Goal: Information Seeking & Learning: Learn about a topic

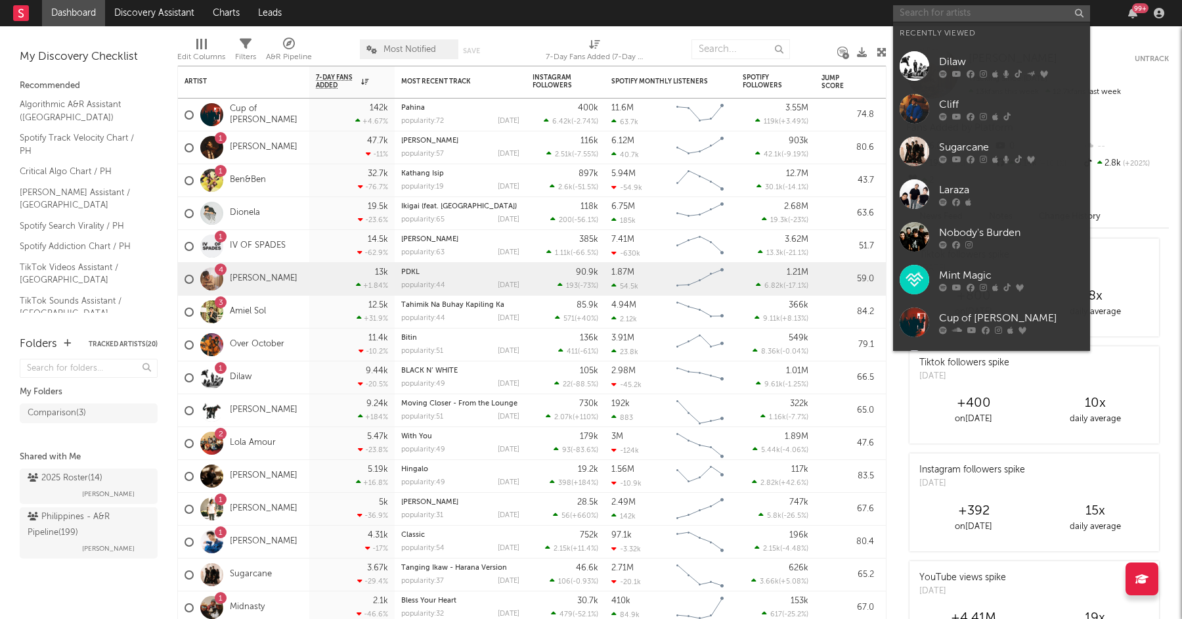
click at [967, 9] on input "text" at bounding box center [991, 13] width 197 height 16
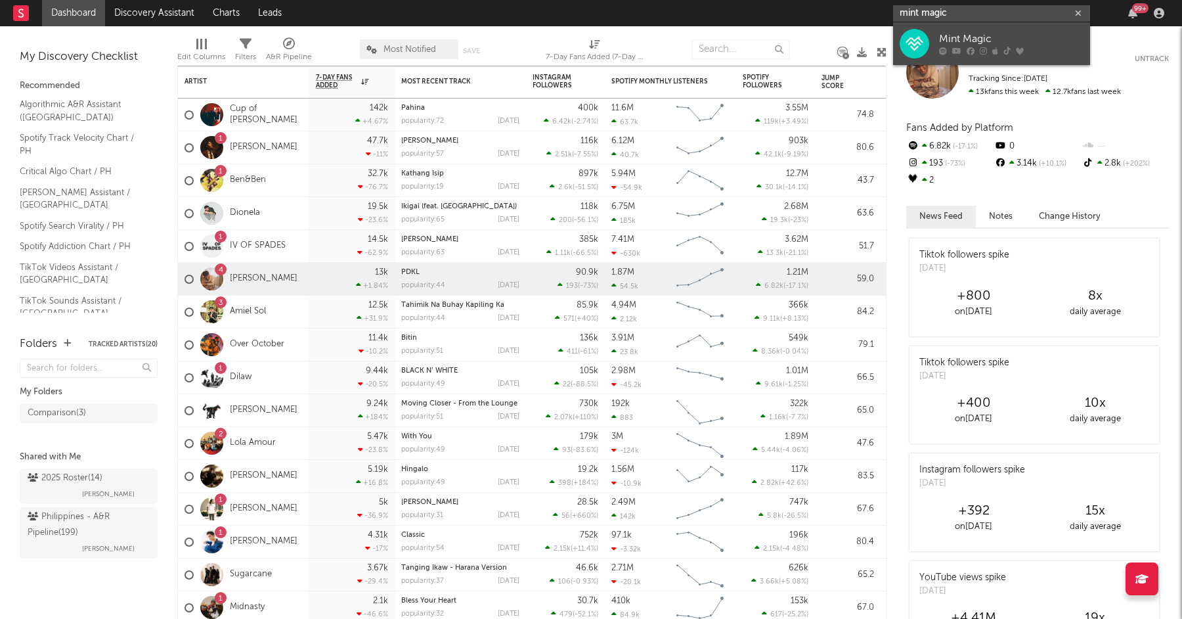
type input "mint magic"
click at [927, 34] on div at bounding box center [915, 44] width 30 height 30
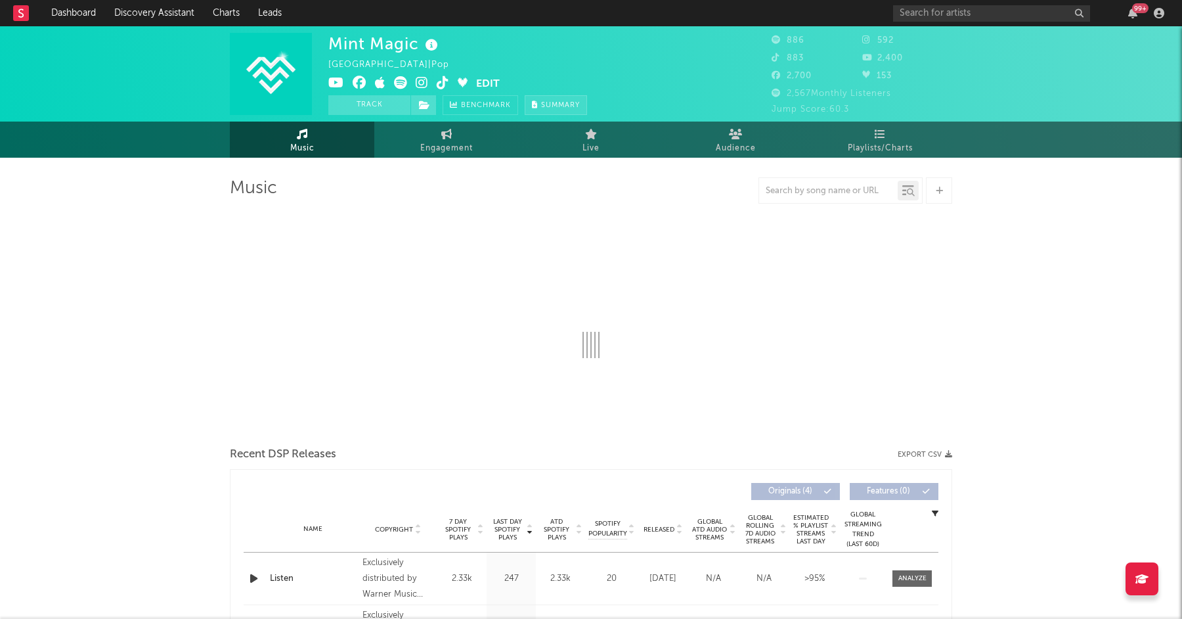
select select "6m"
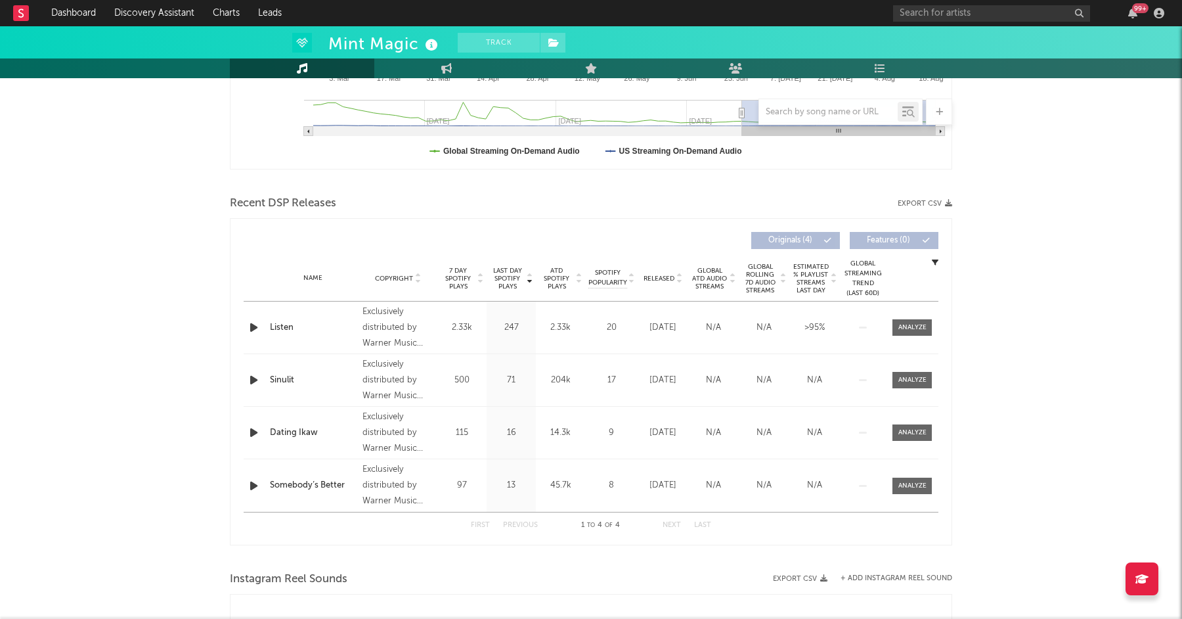
scroll to position [367, 0]
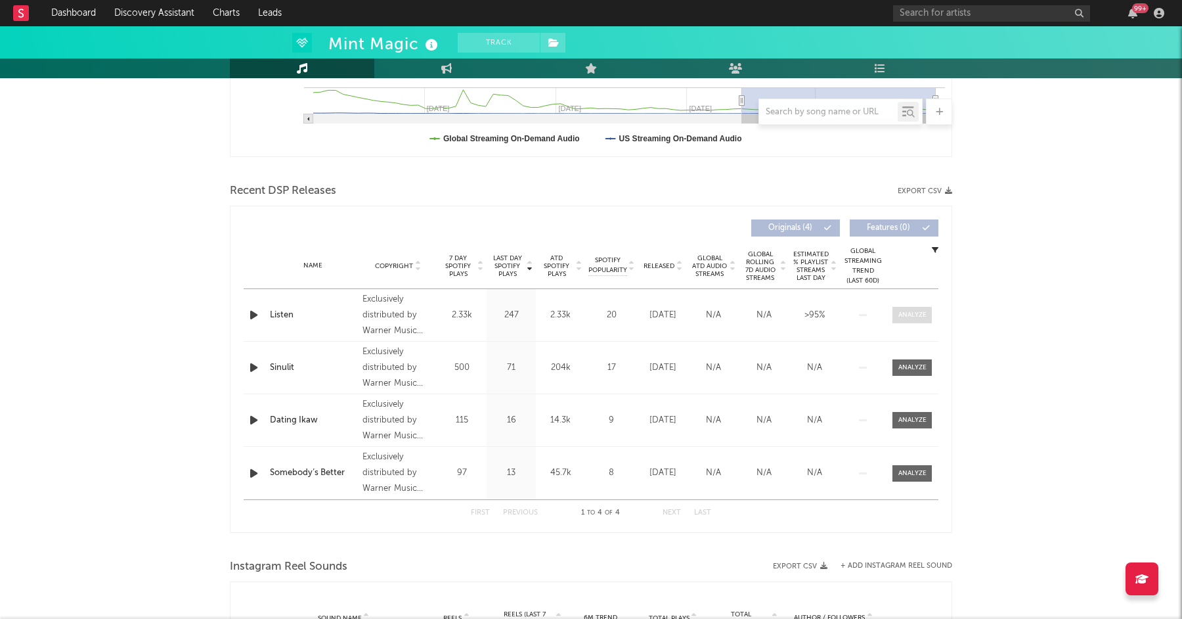
click at [928, 313] on span at bounding box center [912, 315] width 39 height 16
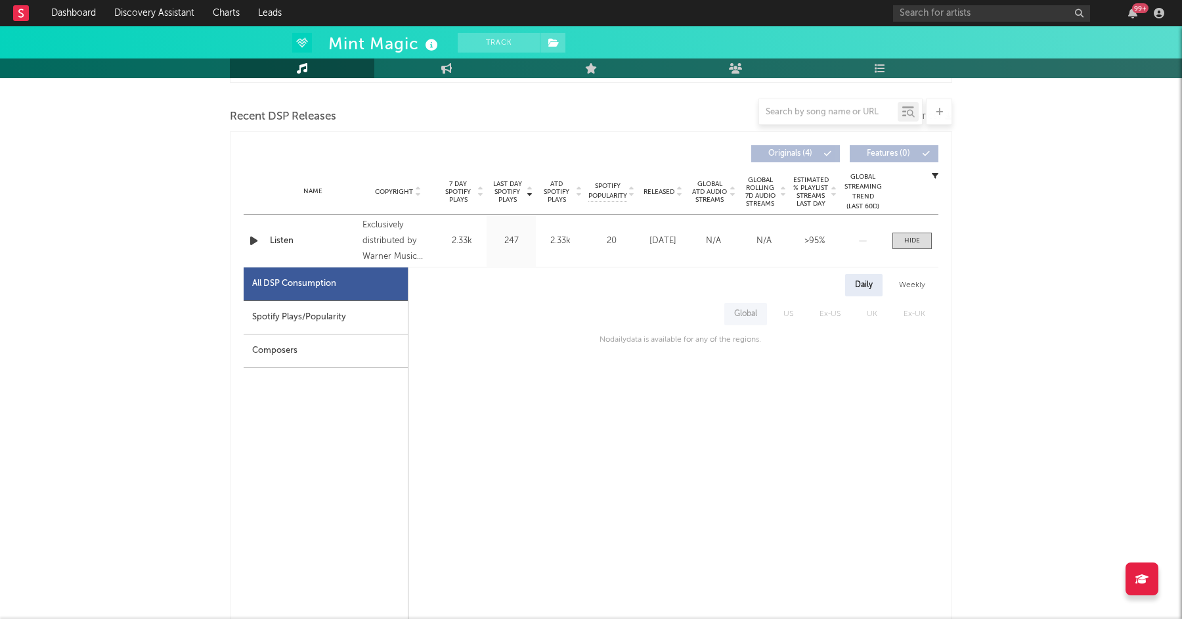
scroll to position [443, 0]
click at [286, 319] on div "Spotify Plays/Popularity" at bounding box center [326, 317] width 164 height 34
select select "1w"
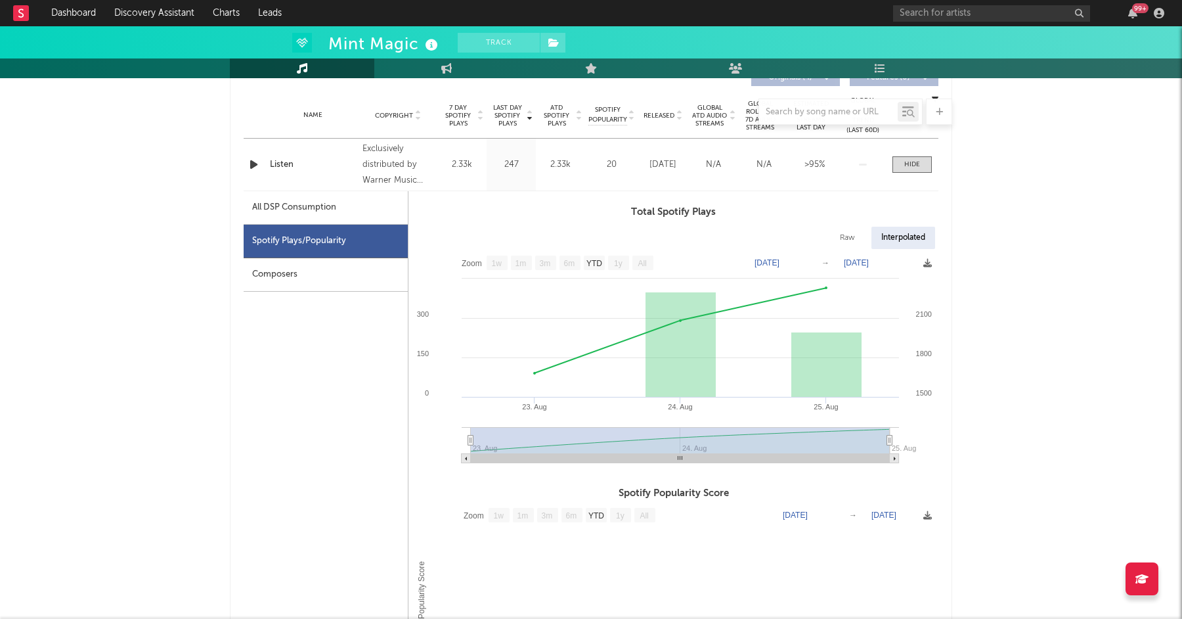
scroll to position [524, 0]
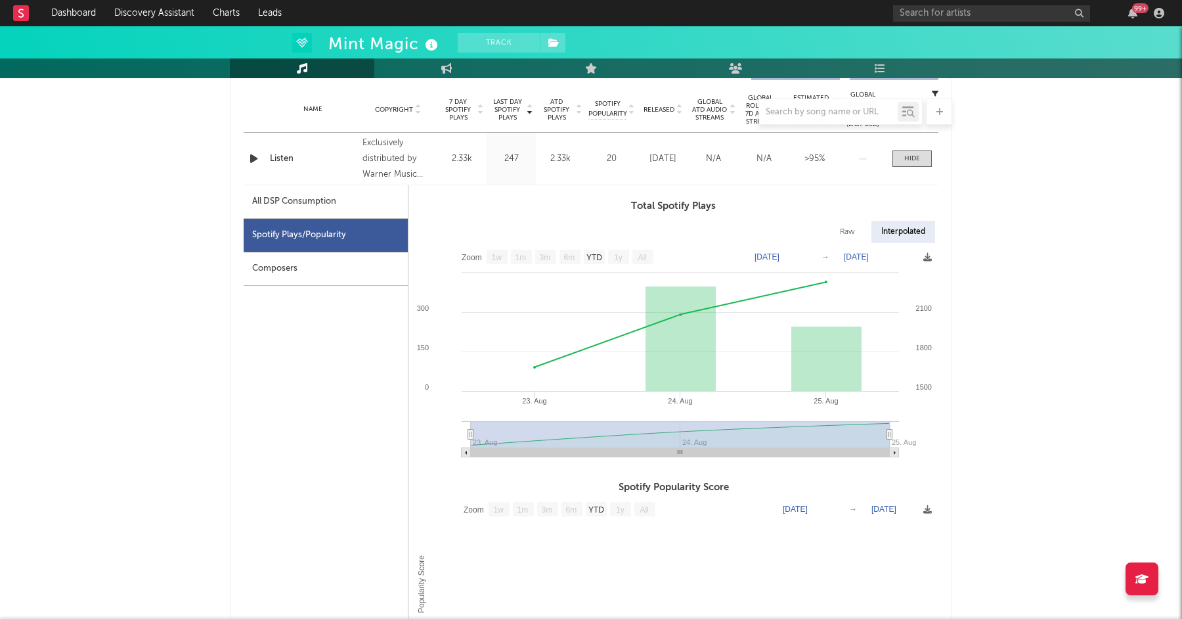
click at [262, 267] on div "Composers" at bounding box center [326, 269] width 164 height 34
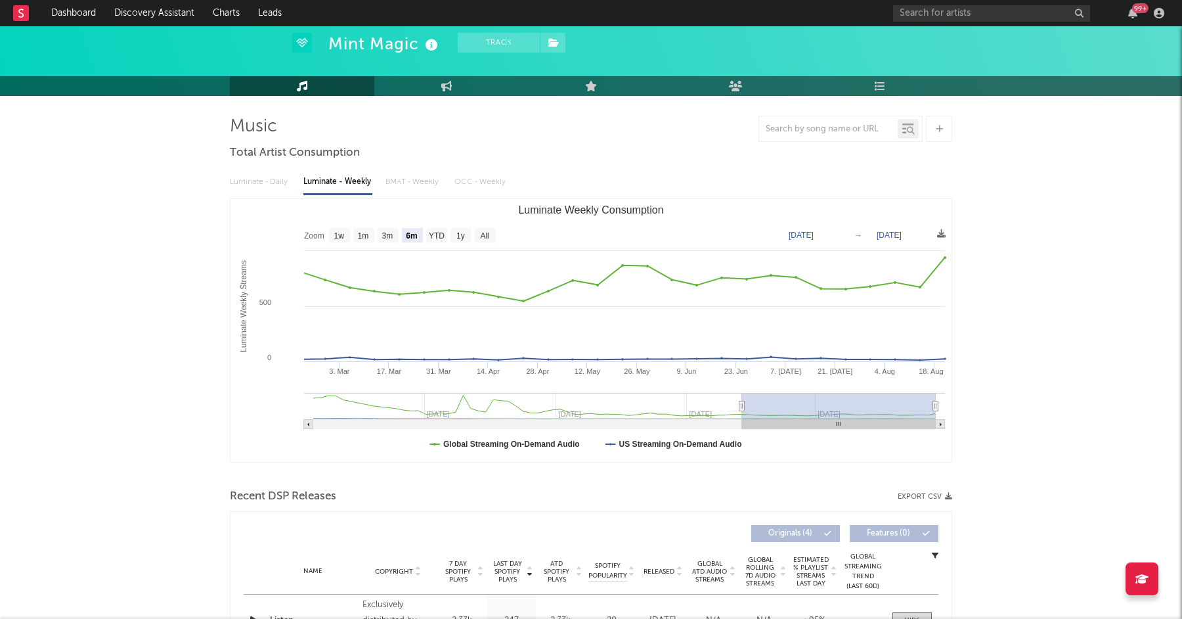
scroll to position [0, 0]
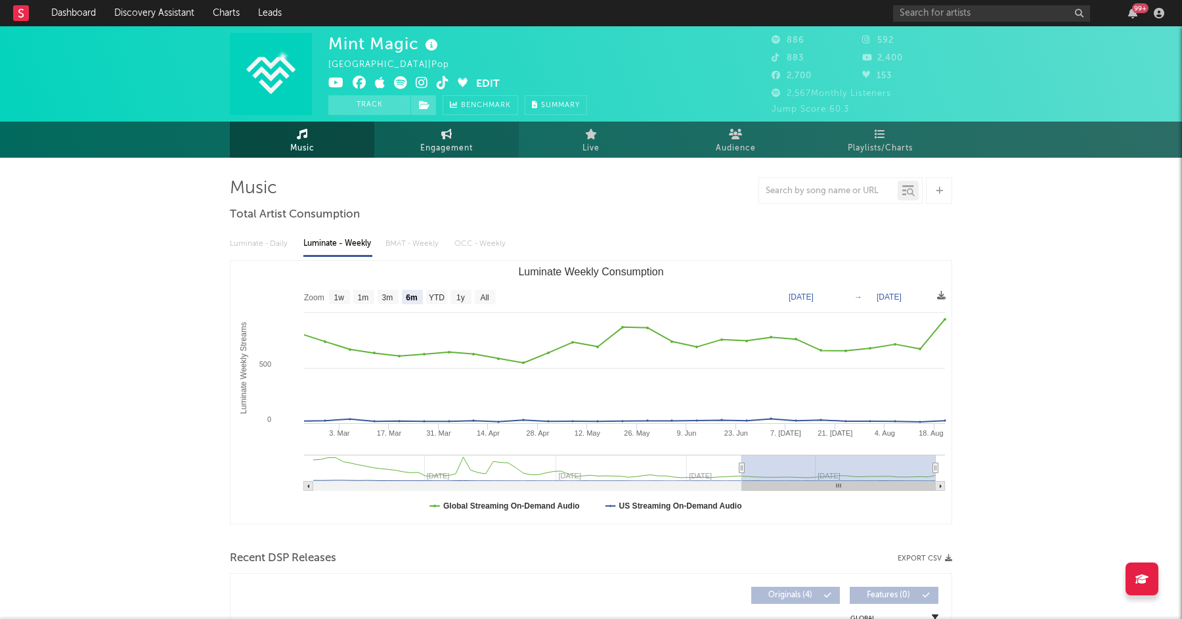
click at [430, 139] on link "Engagement" at bounding box center [446, 140] width 145 height 36
select select "1w"
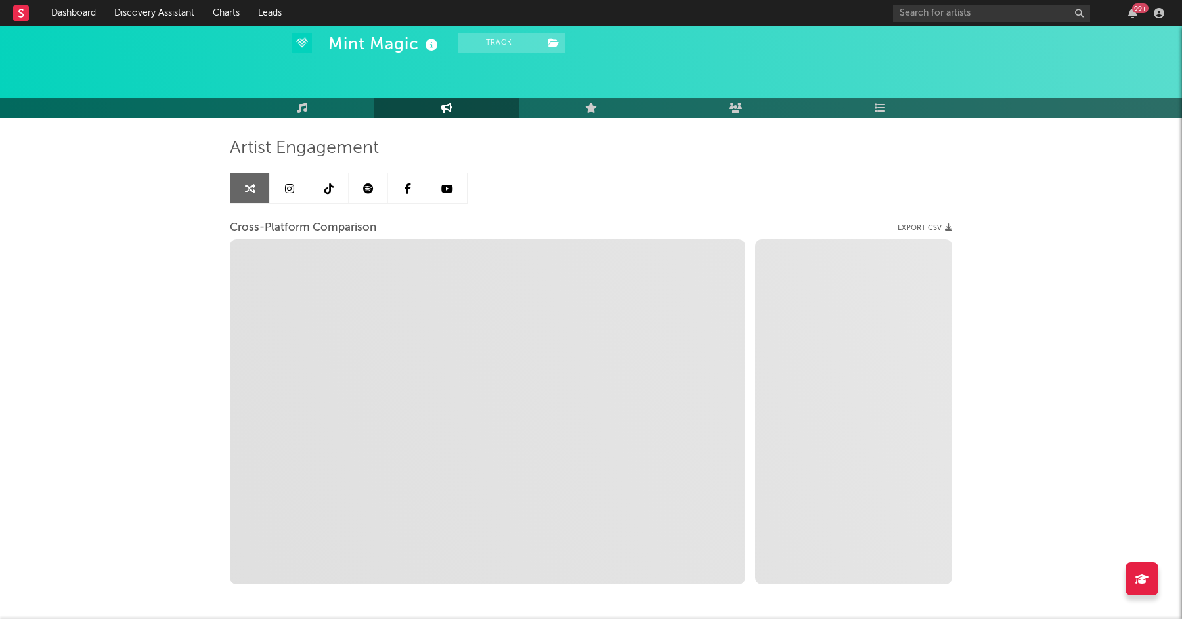
scroll to position [56, 0]
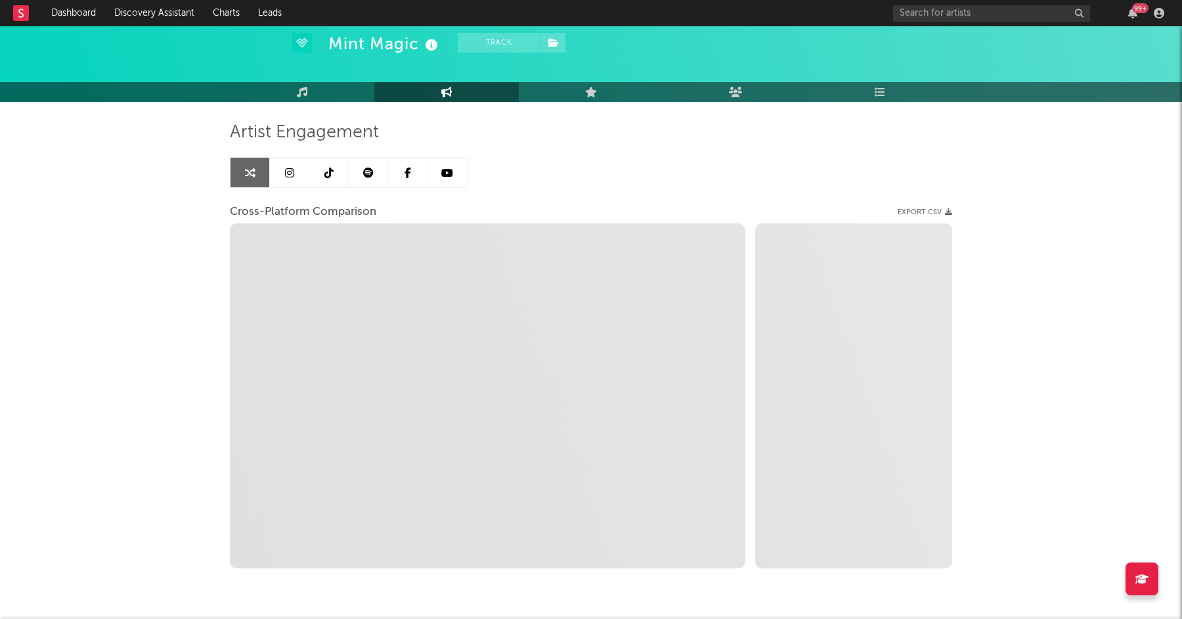
select select "1m"
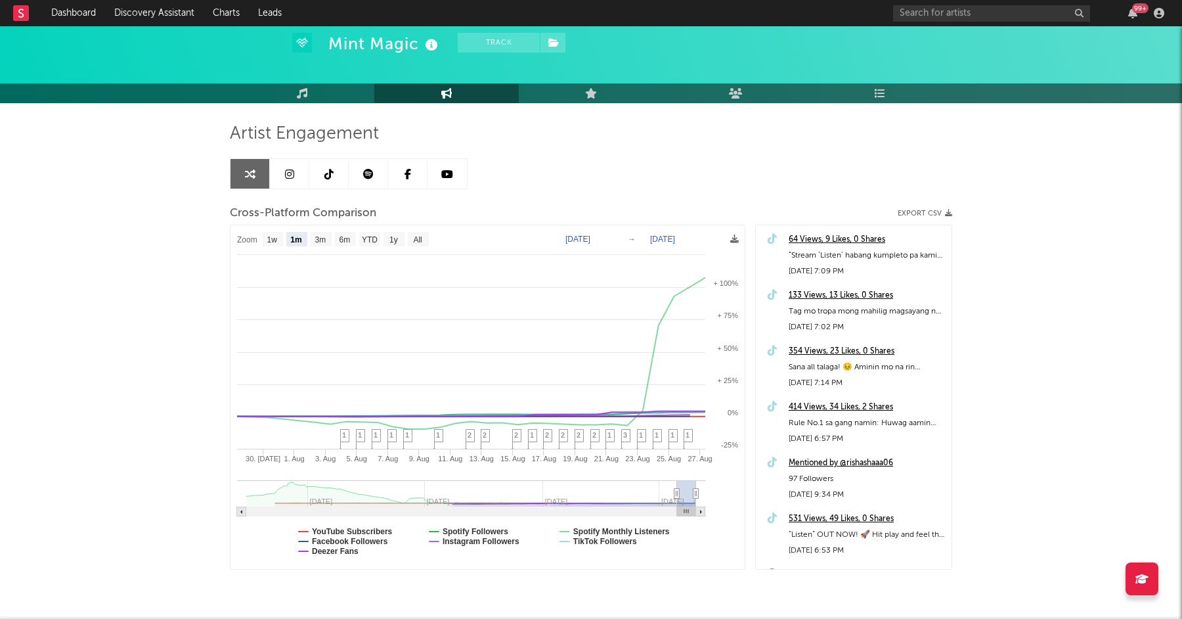
scroll to position [0, 0]
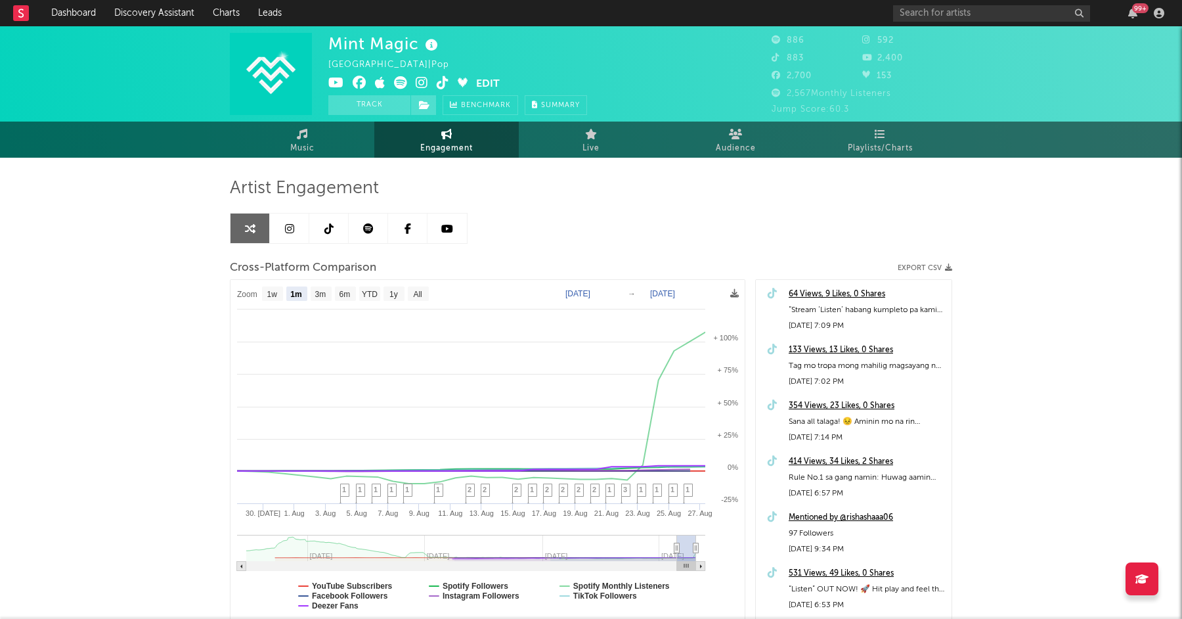
click at [732, 115] on div "Mint Magic Philippines | Pop Edit Track Benchmark Summary 886 592 883 2,400 2,7…" at bounding box center [591, 73] width 1182 height 95
click at [743, 136] on link "Audience" at bounding box center [736, 140] width 145 height 36
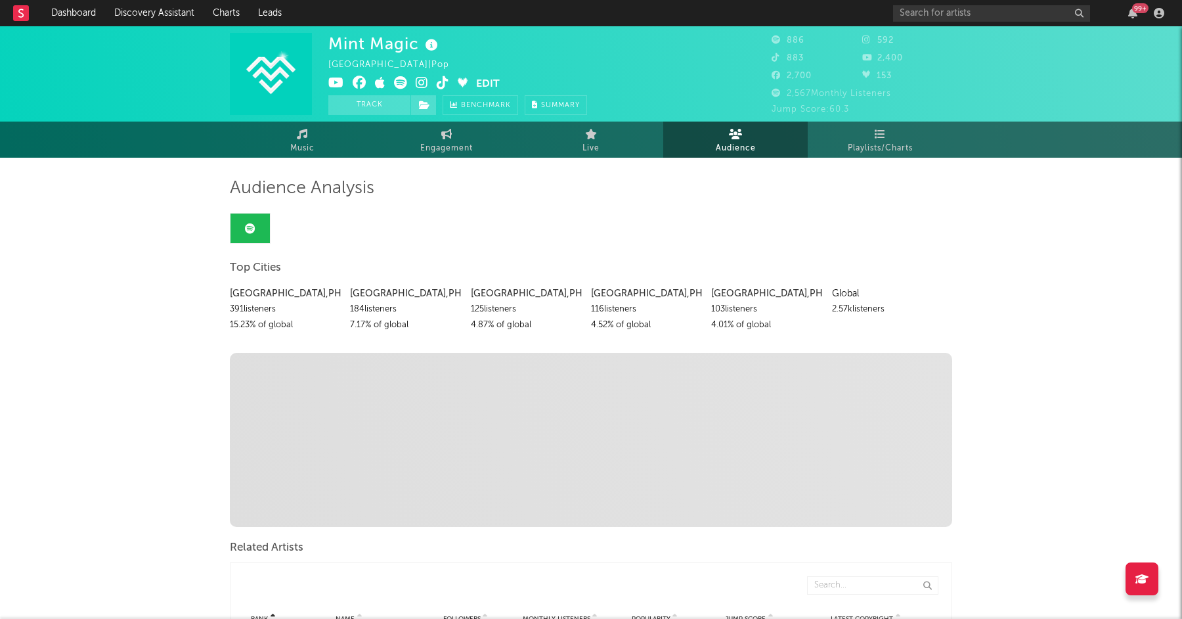
click at [390, 102] on button "Track" at bounding box center [369, 105] width 82 height 20
